Goal: Task Accomplishment & Management: Use online tool/utility

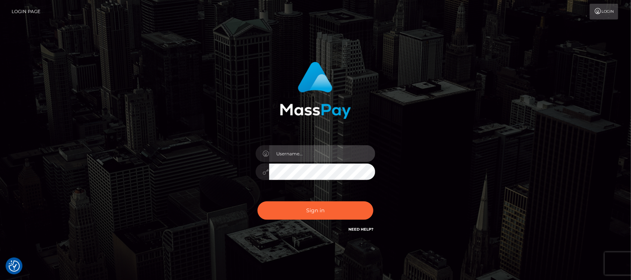
type input "hello.feetfinder"
click at [330, 146] on input "hello.feetfinder" at bounding box center [322, 153] width 106 height 17
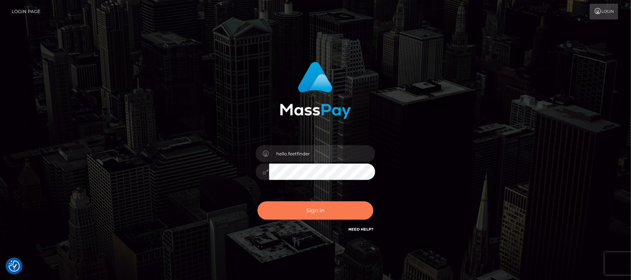
click at [325, 210] on button "Sign in" at bounding box center [316, 210] width 116 height 18
type input "hello.feetfinder"
click at [317, 215] on button "Sign in" at bounding box center [316, 210] width 116 height 18
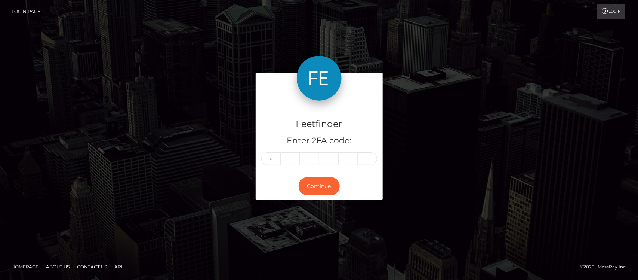
type input "9"
type input "6"
type input "4"
type input "8"
type input "7"
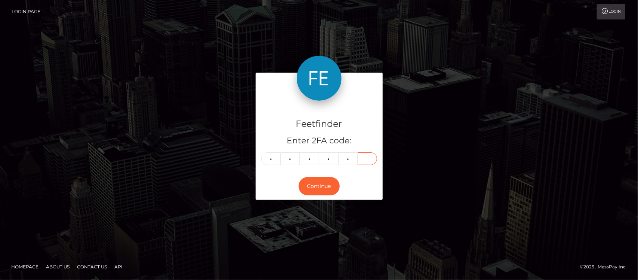
type input "5"
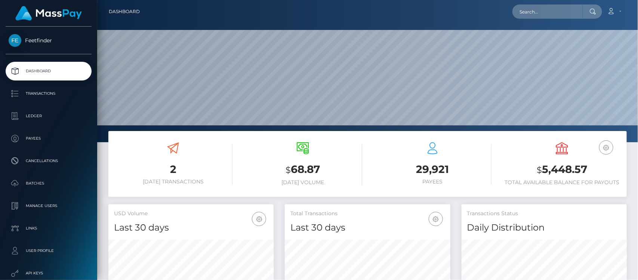
scroll to position [132, 165]
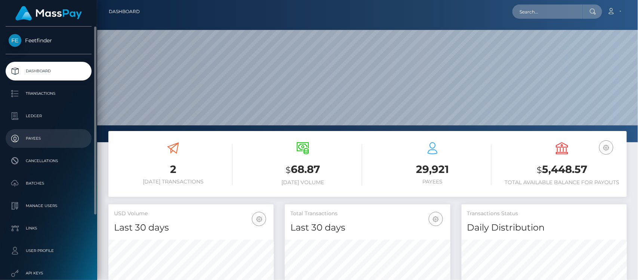
click at [52, 133] on p "Payees" at bounding box center [49, 138] width 80 height 11
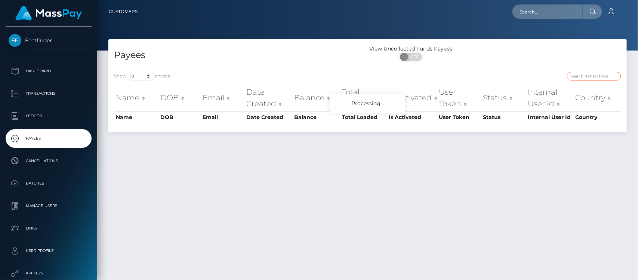
click at [582, 78] on input "search" at bounding box center [594, 76] width 54 height 9
paste input "ca43a567-7d6e-11f0-8023-0266f44cc279"
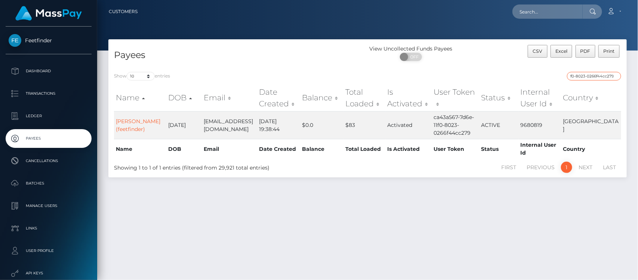
type input "ca43a567-7d6e-11f0-8023-0266f44cc279"
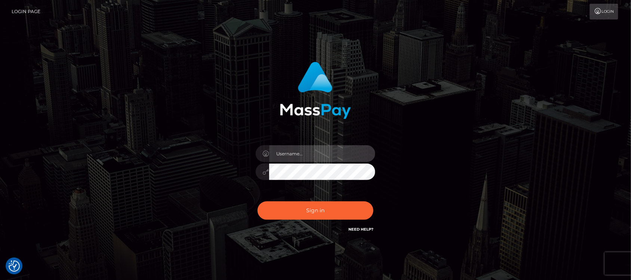
type input "hello.feetfinder"
click at [338, 154] on input "hello.feetfinder" at bounding box center [322, 153] width 106 height 17
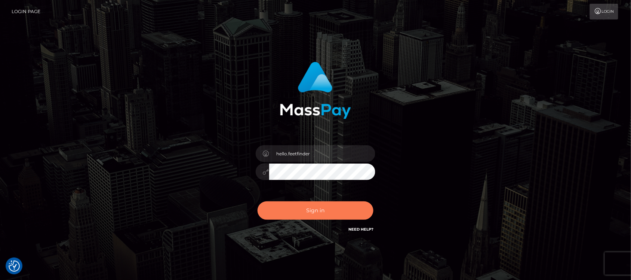
click at [348, 209] on button "Sign in" at bounding box center [316, 210] width 116 height 18
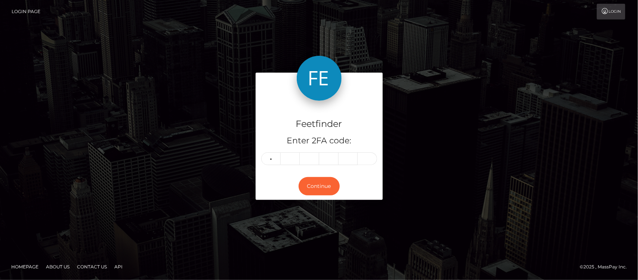
type input "6"
type input "1"
type input "2"
type input "5"
type input "1"
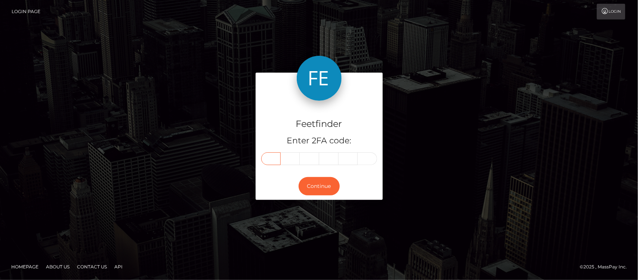
type input "6"
type input "1"
type input "2"
type input "5"
type input "6"
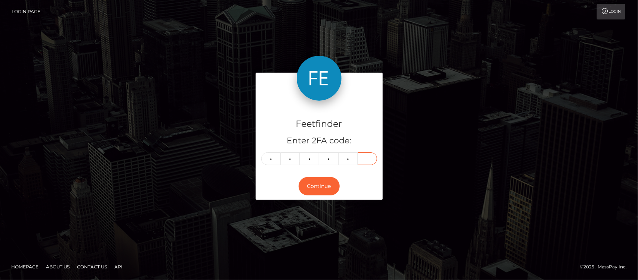
type input "1"
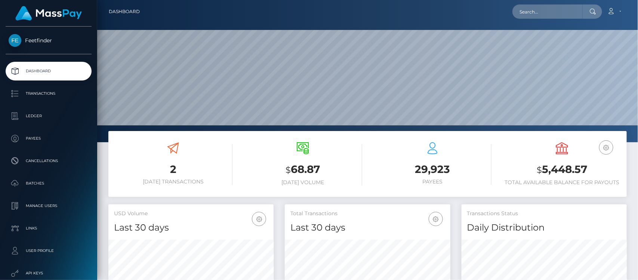
scroll to position [132, 165]
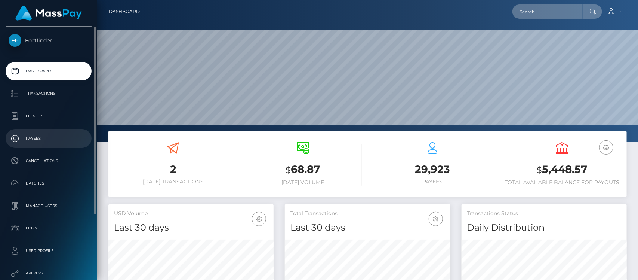
click at [38, 135] on p "Payees" at bounding box center [49, 138] width 80 height 11
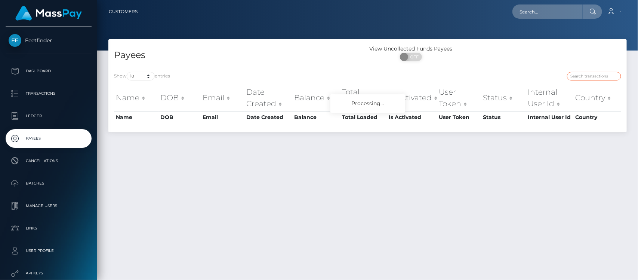
click at [591, 75] on input "search" at bounding box center [594, 76] width 54 height 9
paste input "54b07445-88c9-11f0-8023-0266f44cc279"
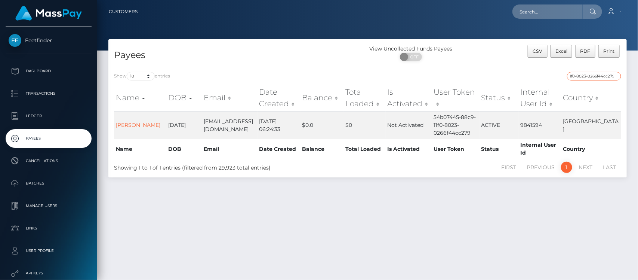
type input "54b07445-88c9-11f0-8023-0266f44cc279"
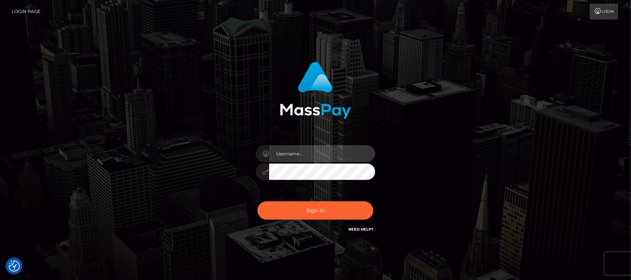
type input "hello.feetfinder"
click at [324, 156] on input "hello.feetfinder" at bounding box center [322, 153] width 106 height 17
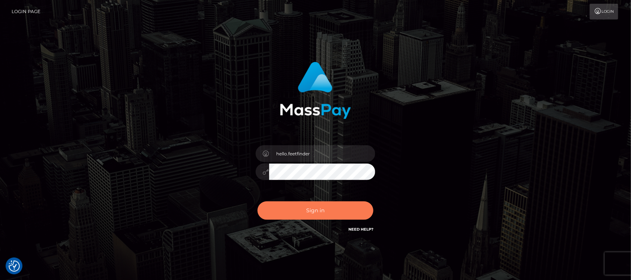
click at [338, 207] on button "Sign in" at bounding box center [316, 210] width 116 height 18
type input "hello.feetfinder"
click at [333, 209] on button "Sign in" at bounding box center [316, 210] width 116 height 18
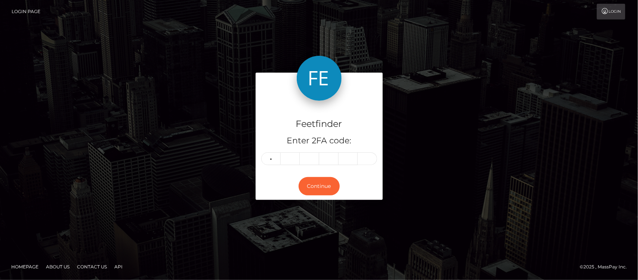
type input "4"
type input "2"
type input "5"
type input "2"
type input "9"
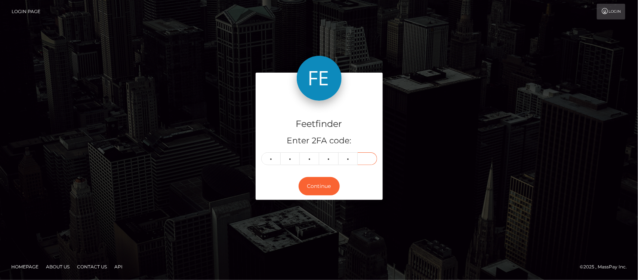
type input "5"
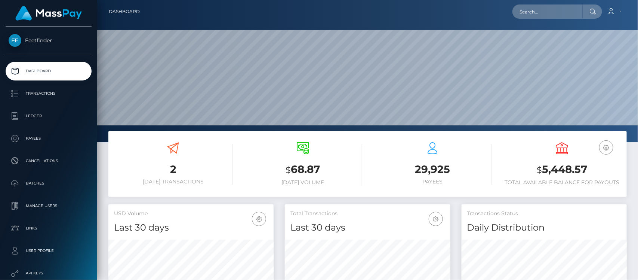
scroll to position [132, 165]
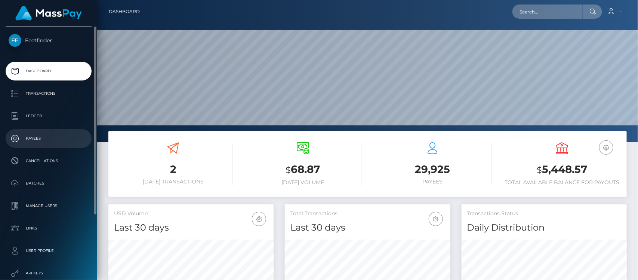
click at [40, 138] on p "Payees" at bounding box center [49, 138] width 80 height 11
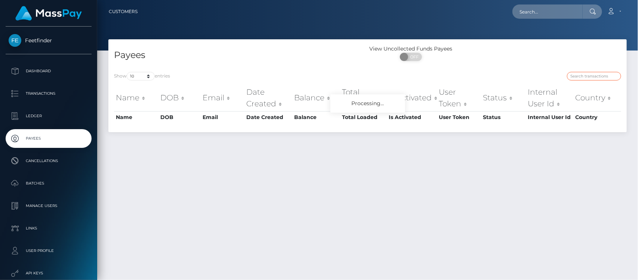
click at [588, 74] on input "search" at bounding box center [594, 76] width 54 height 9
paste input "4dcd1dc2-7865-11f0-9703-0266f44cc279"
click at [588, 74] on input "4dcd1dc2-7865-11f0-9703-0266f44cc279" at bounding box center [594, 76] width 54 height 9
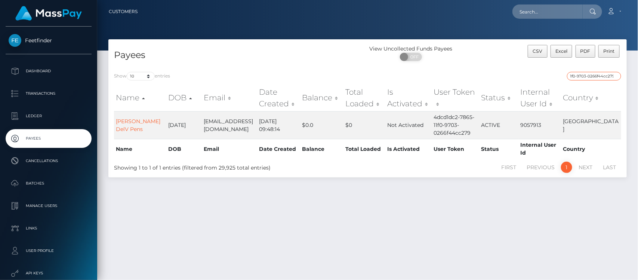
type input "4dcd1dc2-7865-11f0-9703-0266f44cc279"
